Goal: Find contact information

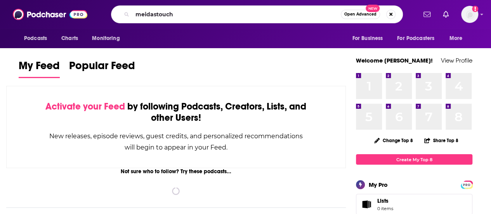
type input "meidastouch"
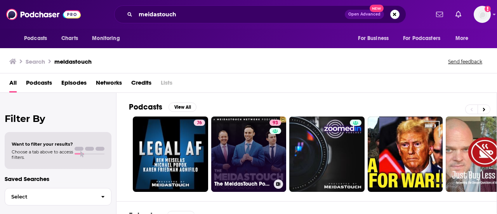
click at [247, 143] on link "93 The MeidasTouch Podcast" at bounding box center [248, 154] width 75 height 75
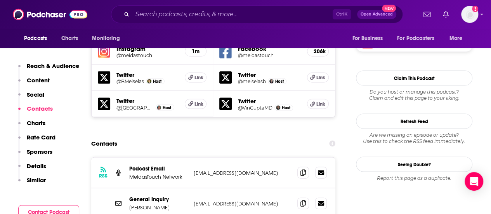
scroll to position [777, 0]
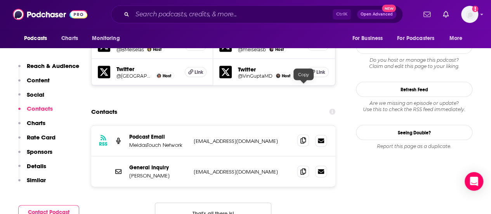
click at [305, 138] on icon at bounding box center [303, 141] width 5 height 6
